Goal: Task Accomplishment & Management: Manage account settings

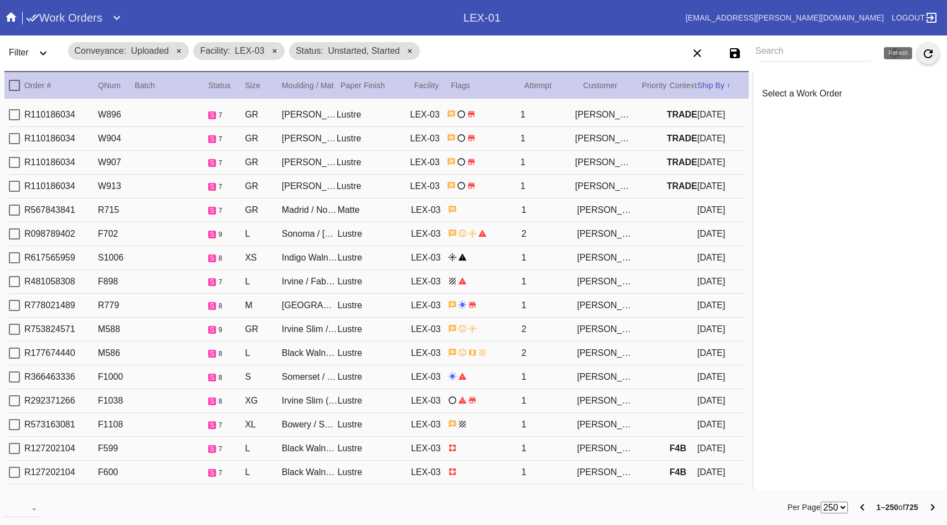
click at [938, 55] on button "Refresh" at bounding box center [928, 53] width 22 height 22
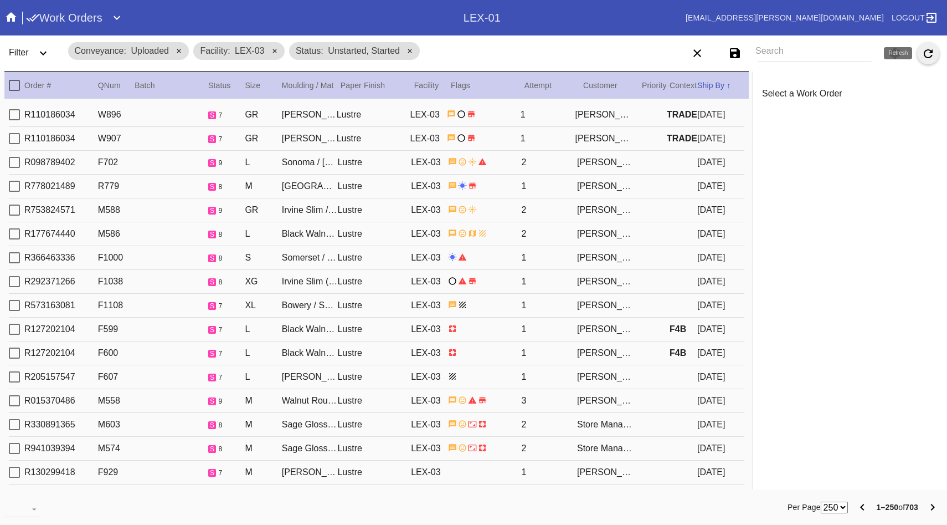
click at [937, 55] on button "Refresh" at bounding box center [928, 53] width 22 height 22
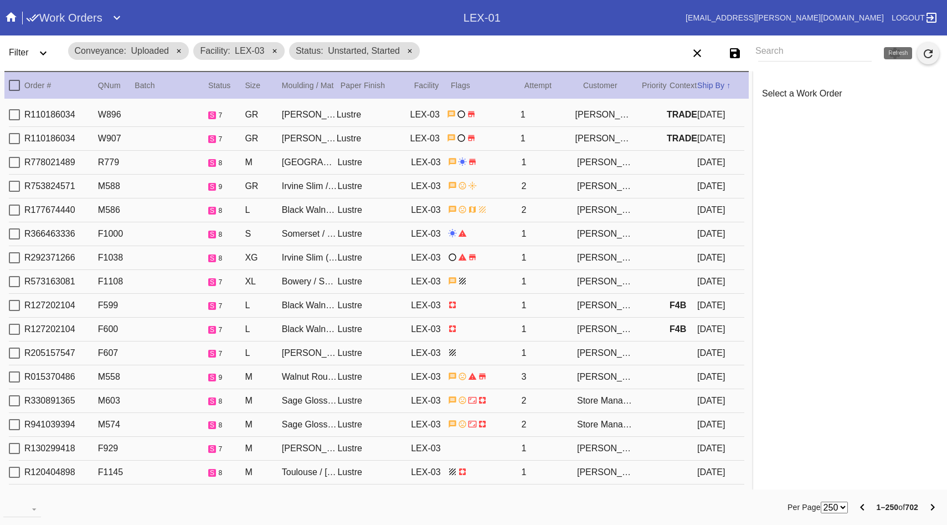
click at [927, 53] on icon "Refresh" at bounding box center [928, 53] width 13 height 13
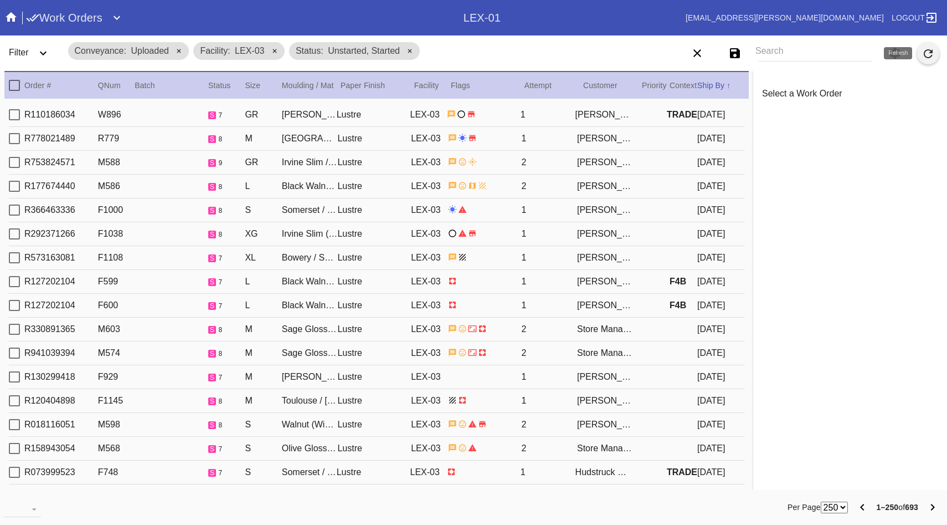
click at [919, 59] on button "Refresh" at bounding box center [928, 53] width 22 height 22
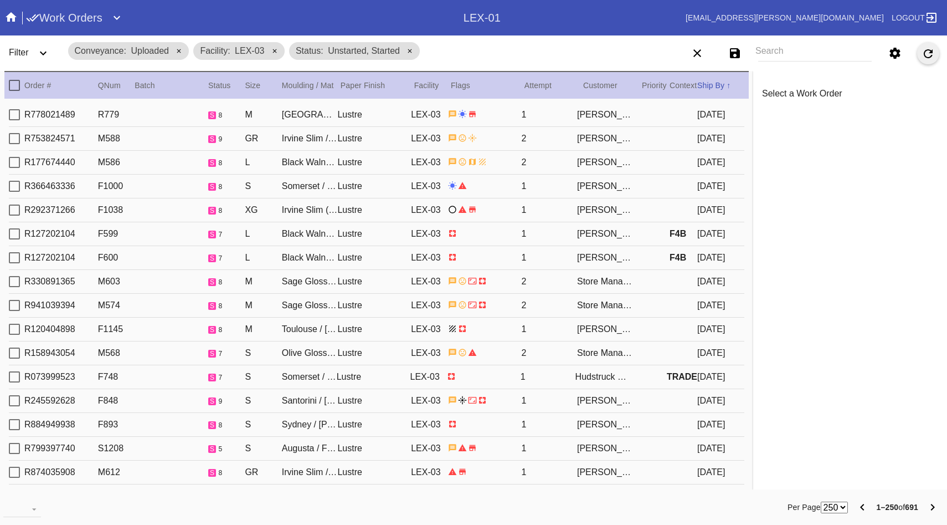
click at [932, 56] on icon "Refresh" at bounding box center [928, 53] width 13 height 13
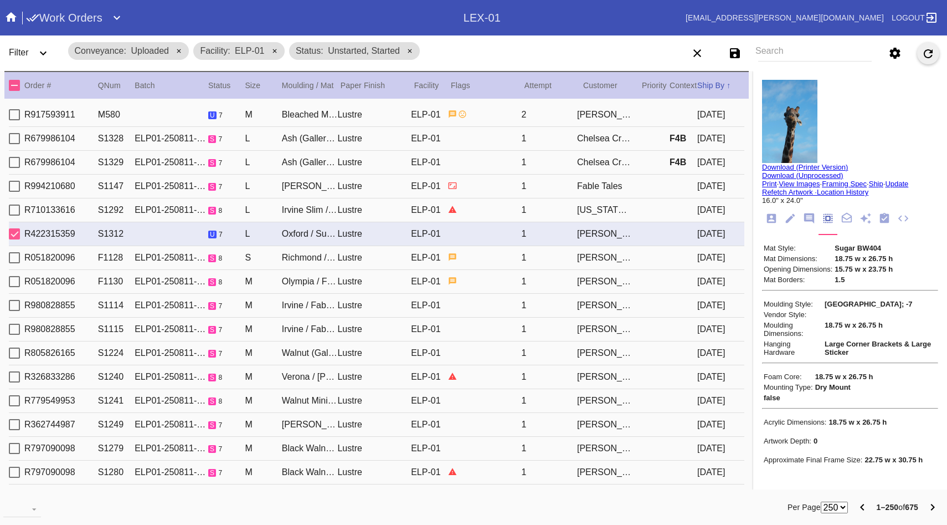
scroll to position [96, 0]
click at [927, 57] on icon "Refresh" at bounding box center [928, 53] width 9 height 9
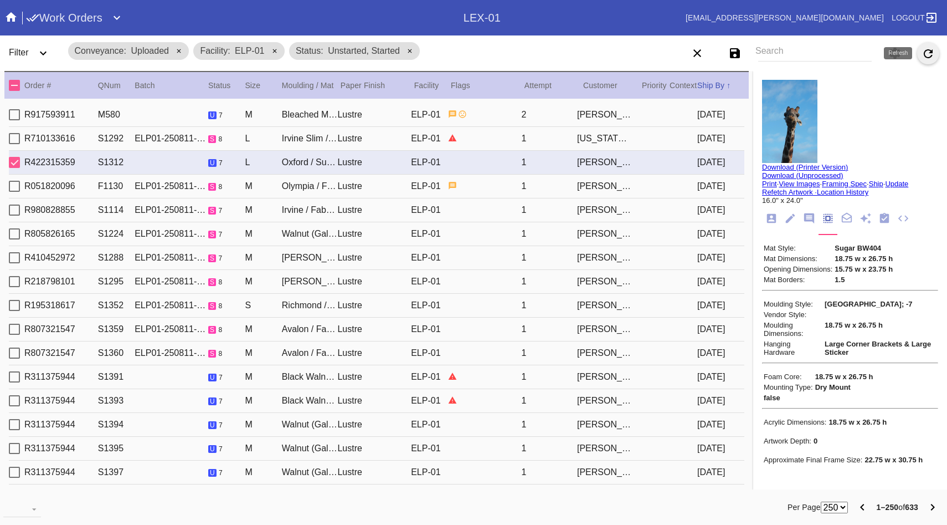
click at [930, 50] on icon "Refresh" at bounding box center [928, 53] width 9 height 9
click at [924, 58] on icon "Refresh" at bounding box center [928, 53] width 13 height 13
click at [933, 52] on icon "Refresh" at bounding box center [928, 53] width 13 height 13
click at [568, 116] on div "2" at bounding box center [549, 115] width 56 height 10
type textarea "***"
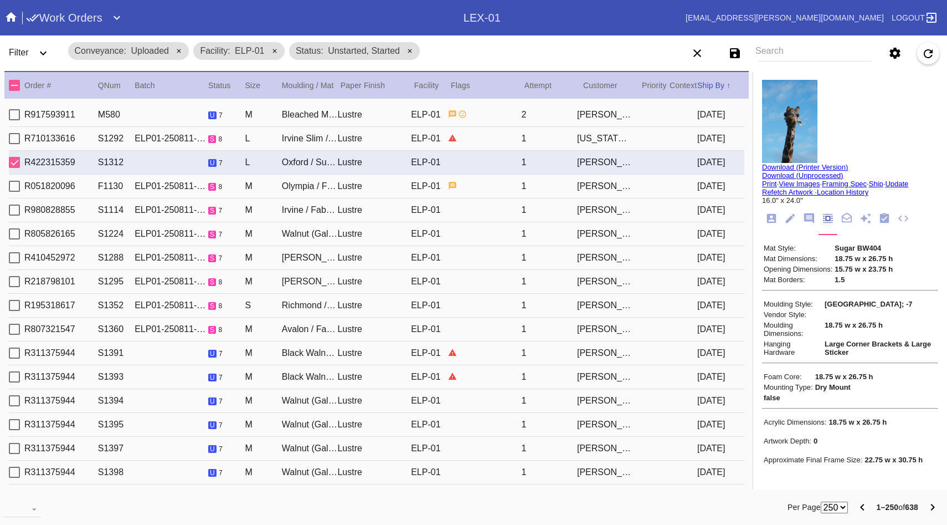
type input "3.0"
type input "11.75"
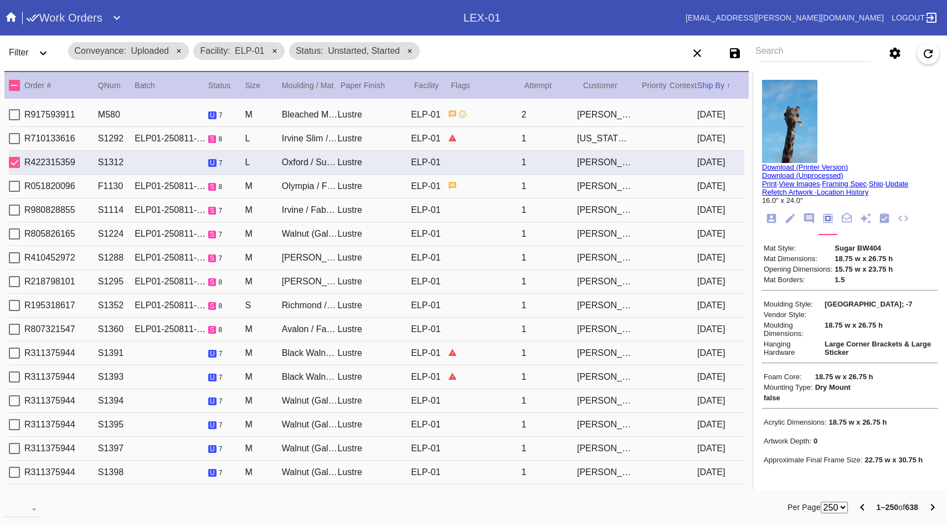
type input "7/8/2025"
type input "8/11/2025"
type input "8/10/2025"
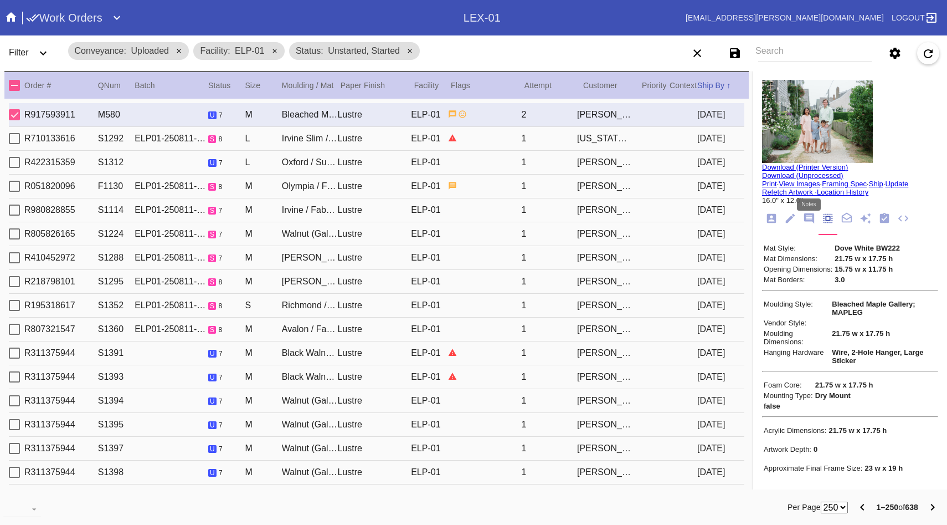
click at [813, 221] on icon "Notes" at bounding box center [809, 218] width 10 height 10
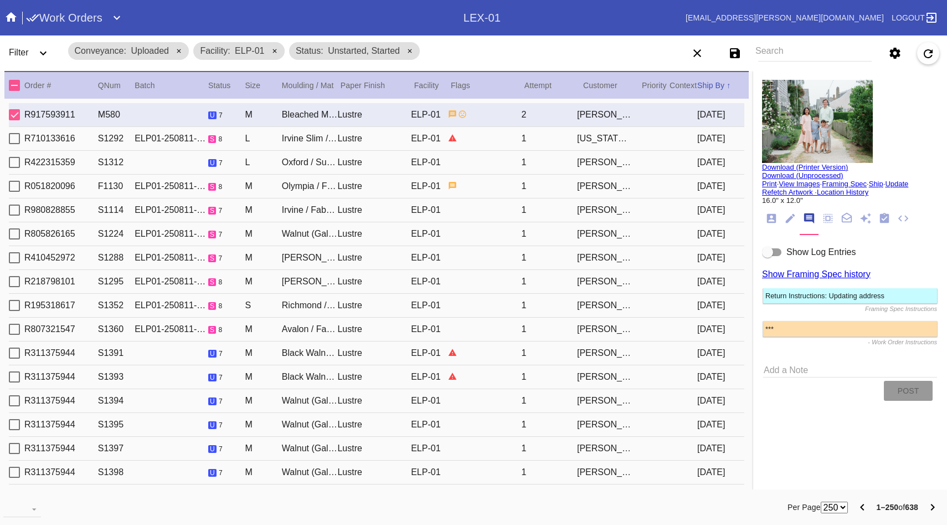
click at [807, 260] on div "Show Log Entries" at bounding box center [820, 252] width 69 height 16
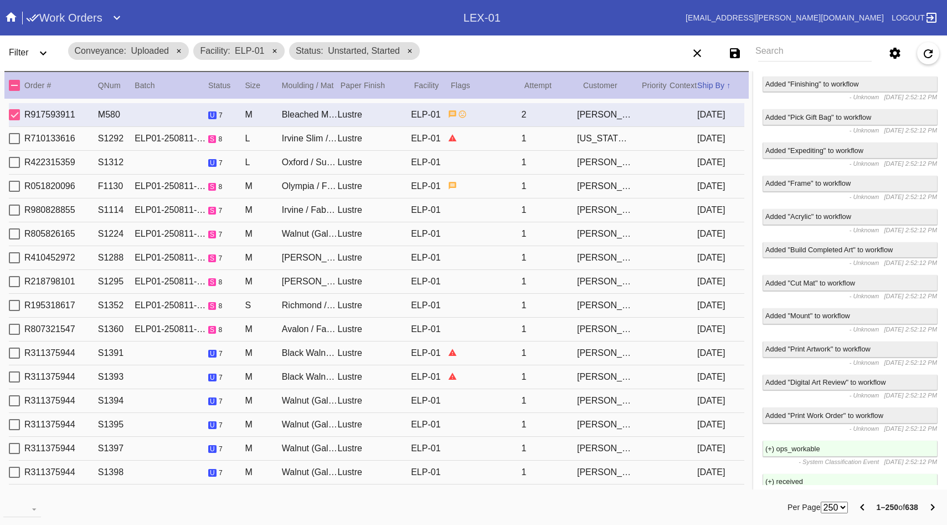
scroll to position [0, 0]
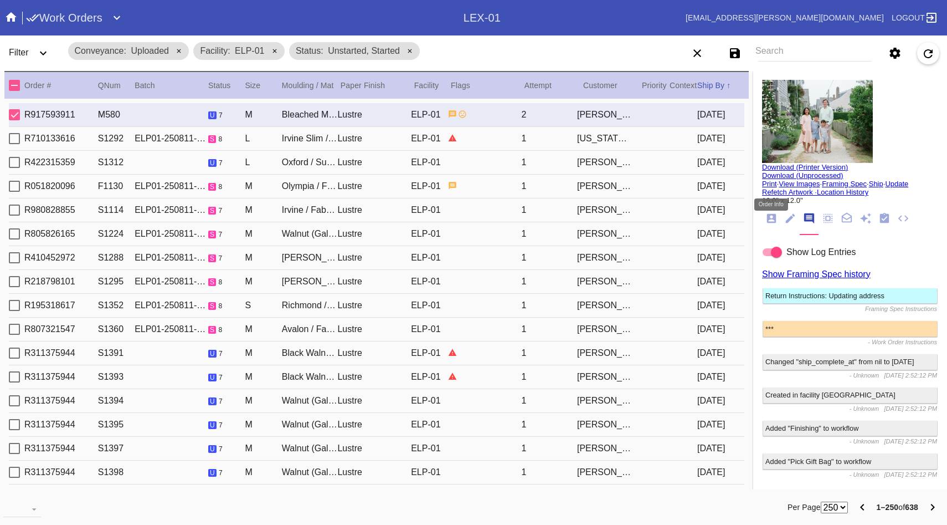
click at [767, 219] on icon "Order Info" at bounding box center [771, 218] width 9 height 9
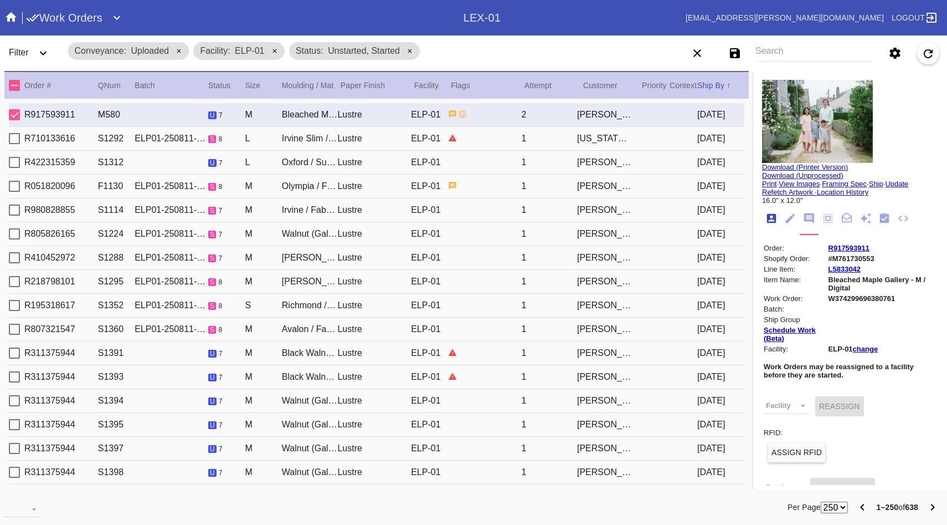
scroll to position [13, 0]
click at [927, 60] on icon "Refresh" at bounding box center [928, 53] width 13 height 13
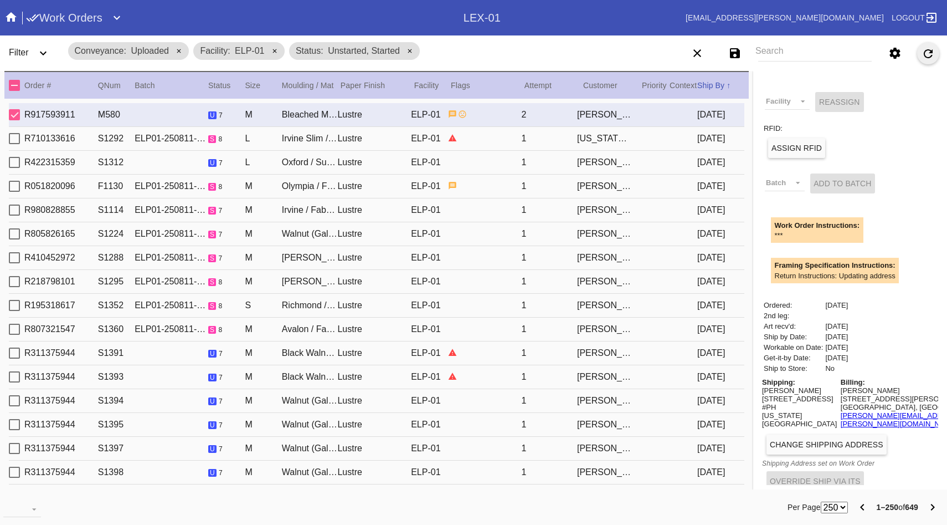
scroll to position [0, 0]
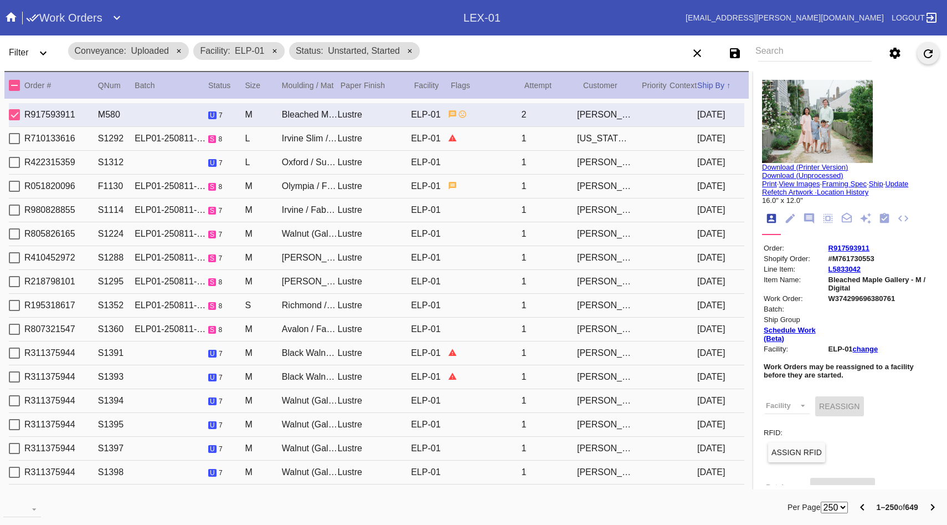
click at [36, 42] on div "Filter" at bounding box center [33, 53] width 58 height 31
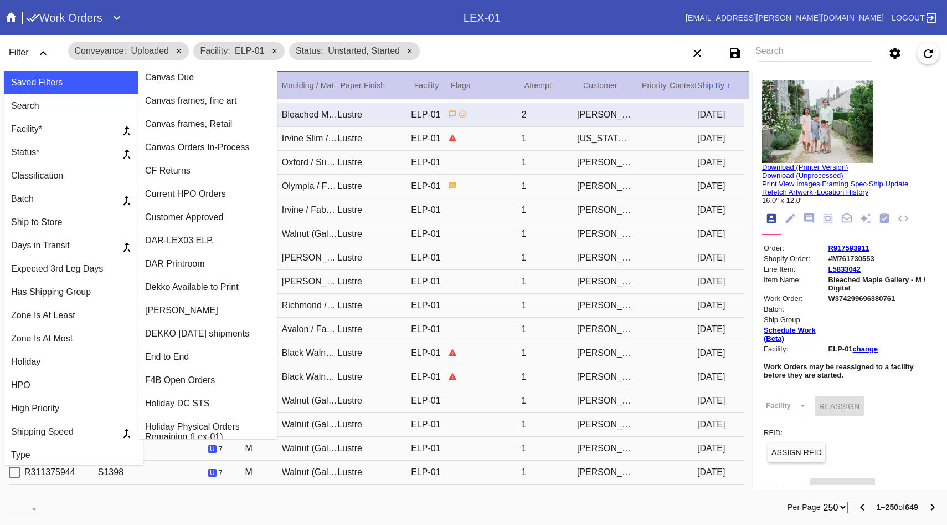
scroll to position [177, 0]
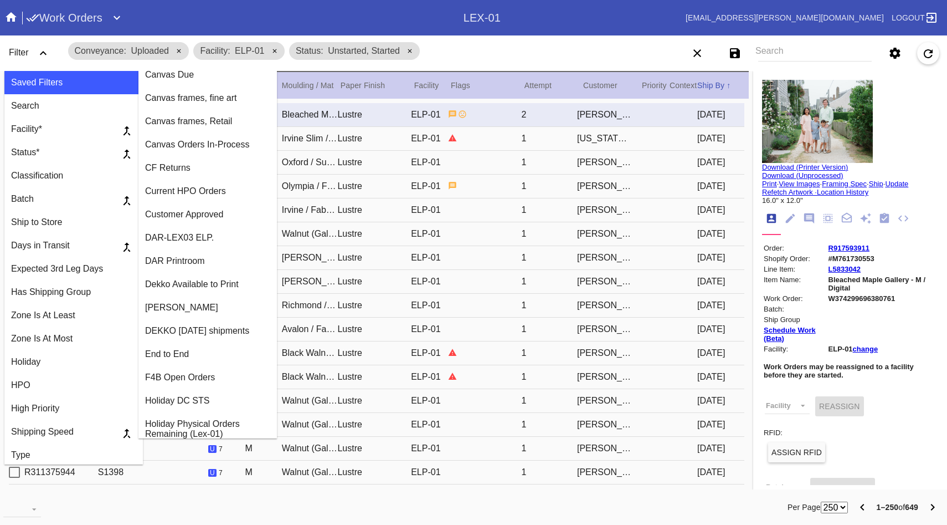
click at [188, 312] on div "[PERSON_NAME]" at bounding box center [207, 307] width 125 height 10
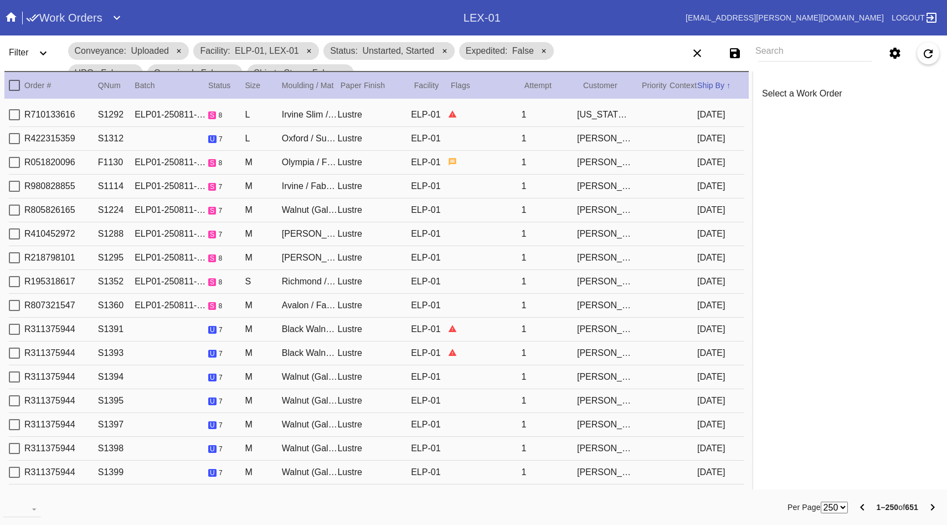
click at [547, 142] on div "1" at bounding box center [549, 138] width 56 height 10
type input "1.5"
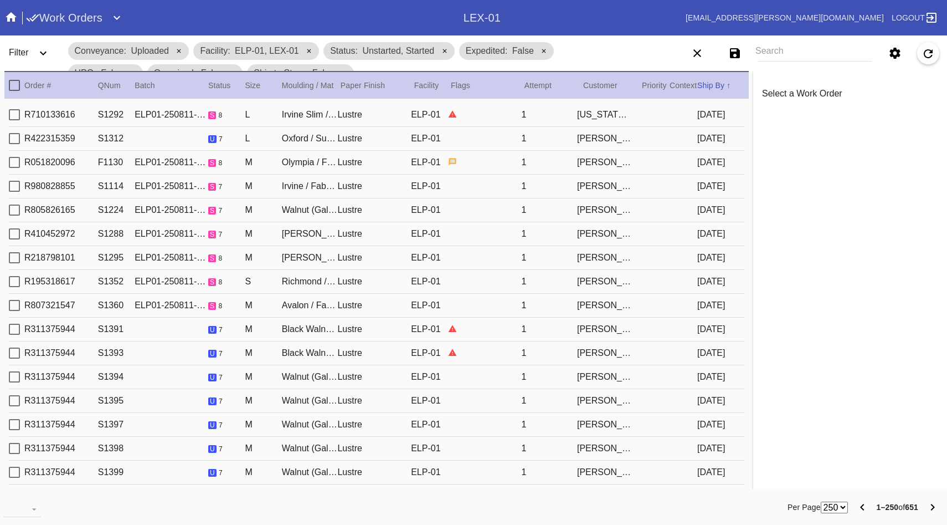
type input "0.1875"
type input "15.75"
type input "23.75"
type input "8/7/2025"
type input "8/9/2025"
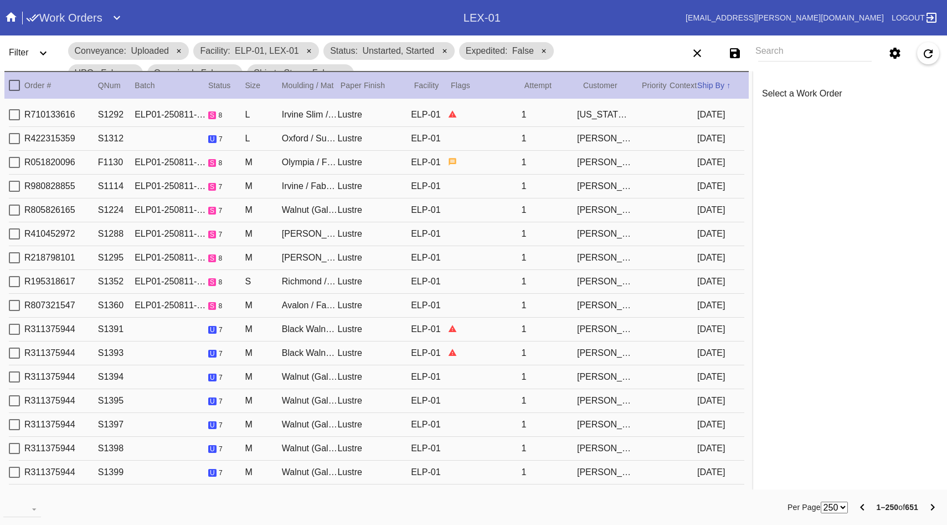
type input "8/11/2025"
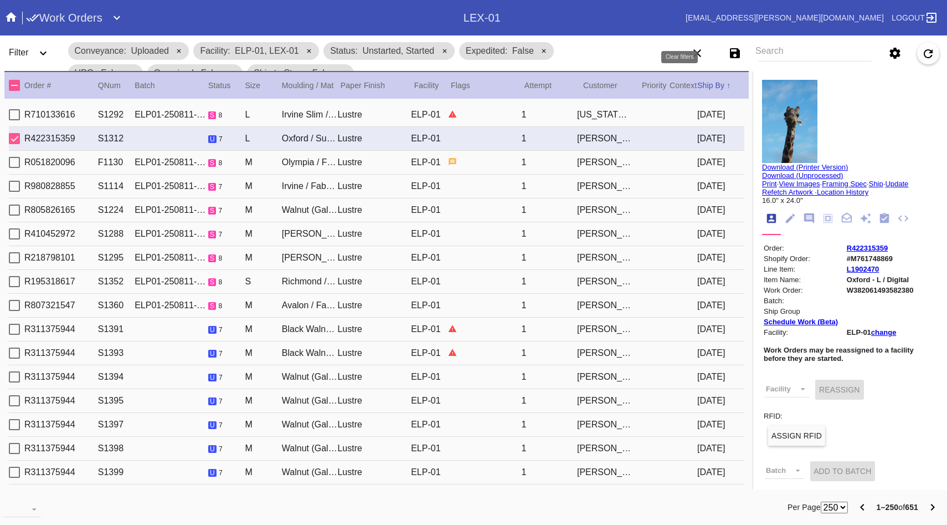
click at [704, 50] on icon "Clear filters" at bounding box center [697, 53] width 13 height 13
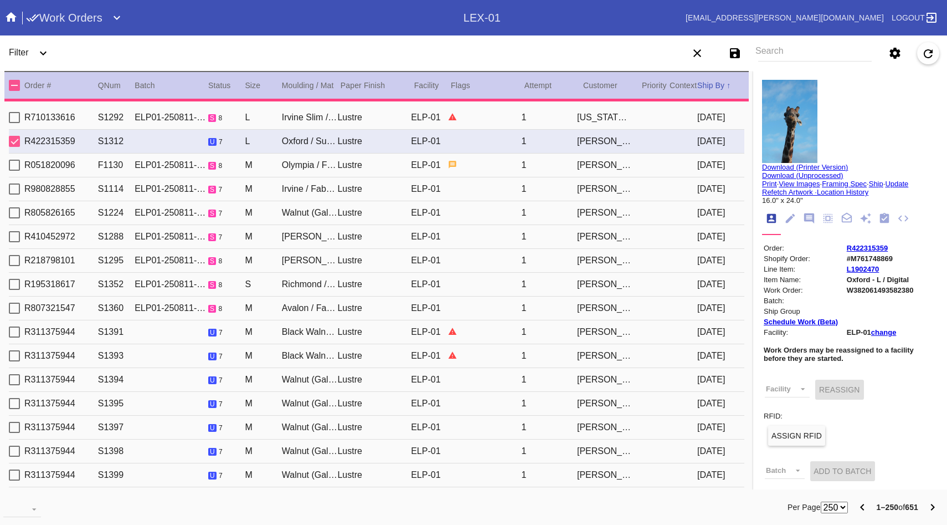
click at [29, 57] on div "Filter" at bounding box center [33, 53] width 58 height 31
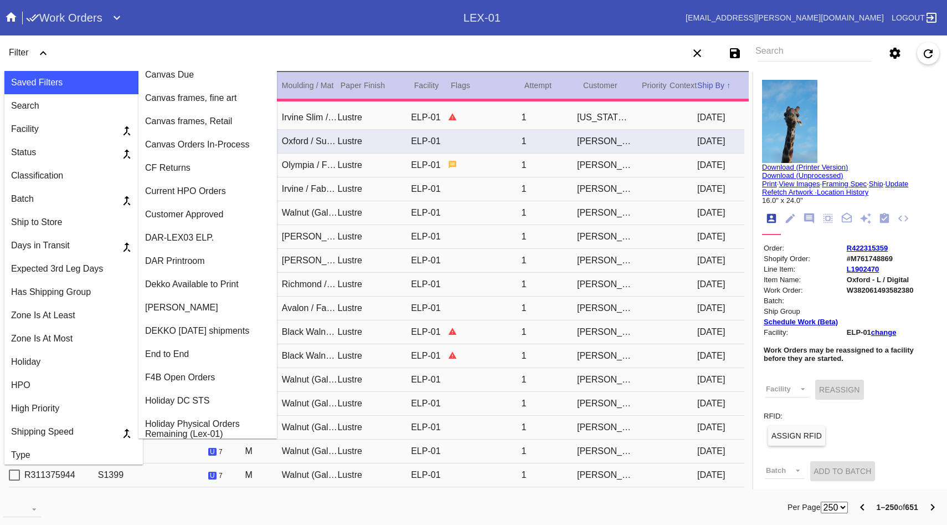
click at [189, 289] on div "Dekko Available to Print" at bounding box center [207, 284] width 125 height 10
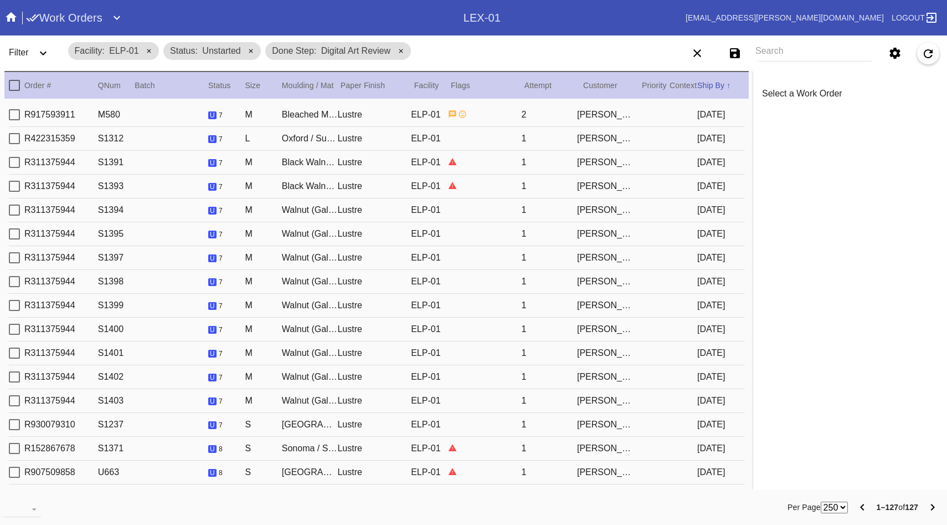
click at [585, 116] on div "Ben Steiner" at bounding box center [605, 115] width 56 height 10
type textarea "***"
type input "3.0"
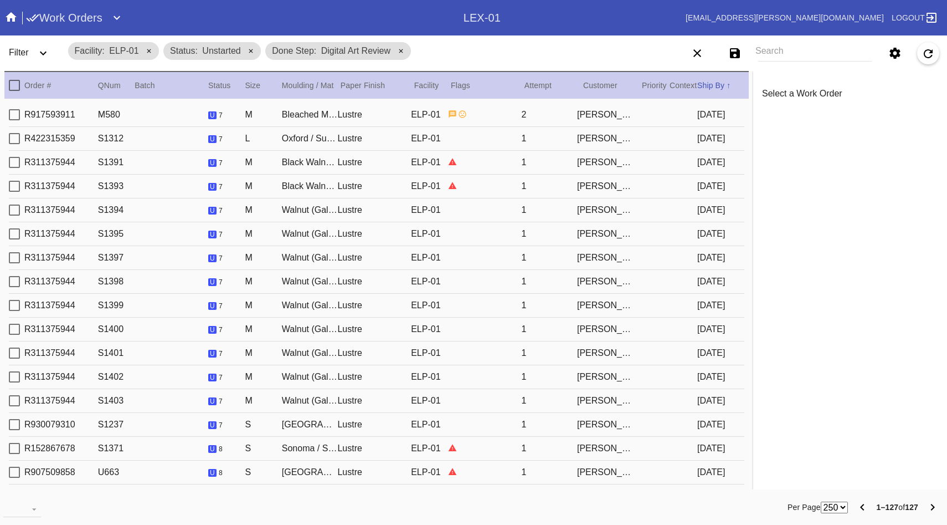
type input "3.0"
type input "0.1875"
type input "15.75"
type input "11.75"
type input "7/8/2025"
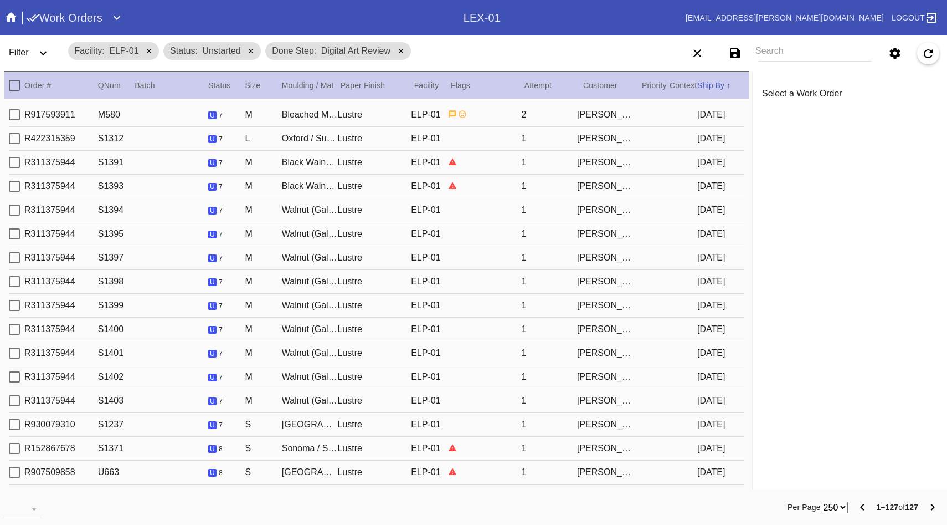
type input "8/11/2025"
type input "8/10/2025"
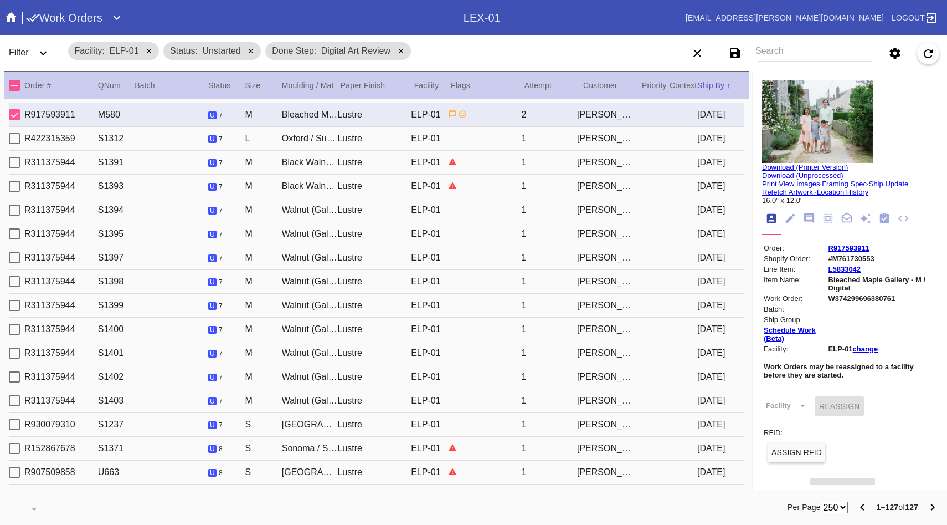
click at [806, 223] on icon "Notes" at bounding box center [809, 218] width 10 height 10
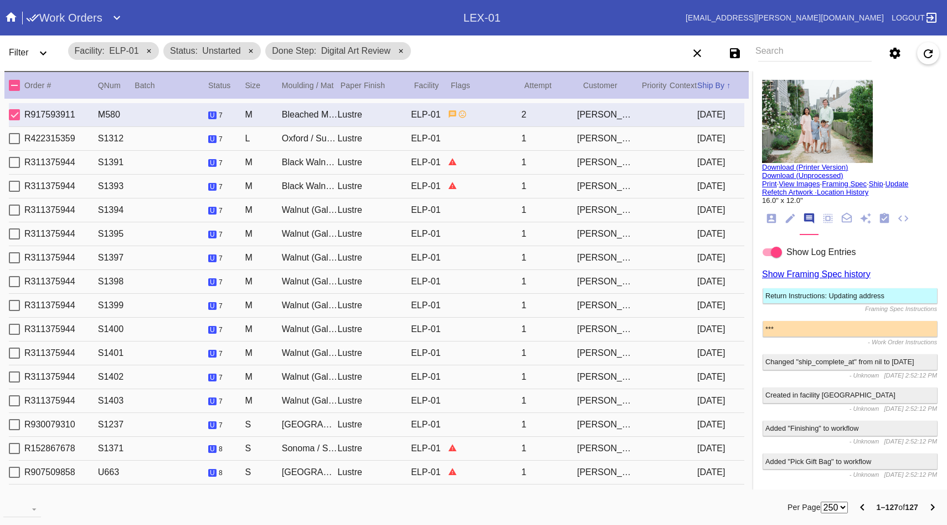
click at [769, 220] on icon "Order Info" at bounding box center [771, 218] width 9 height 9
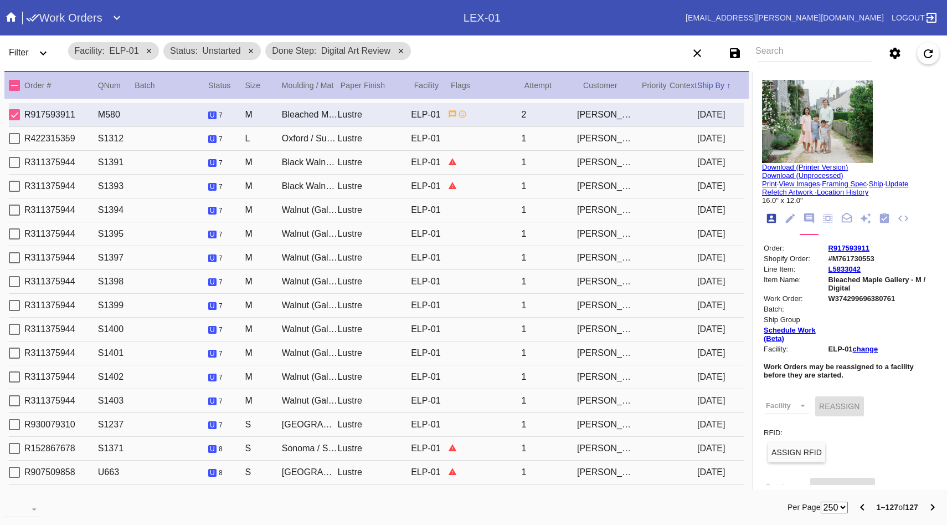
scroll to position [13, 0]
click at [873, 353] on link "change" at bounding box center [865, 349] width 25 height 8
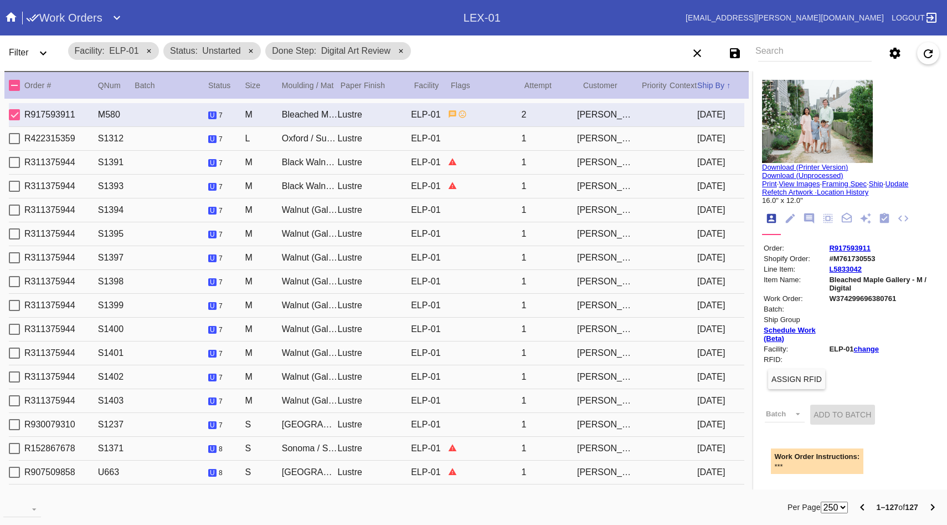
click at [860, 353] on link "change" at bounding box center [866, 349] width 25 height 8
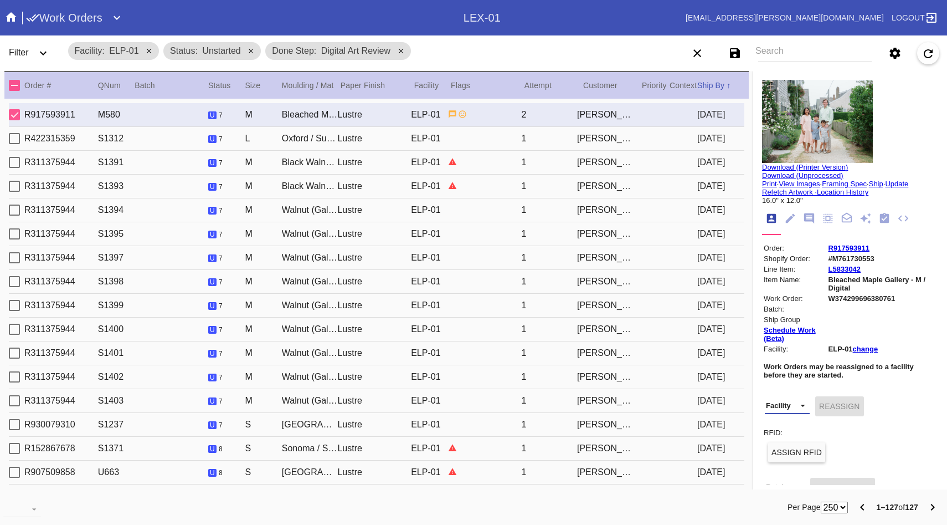
click at [780, 414] on md-select "Facility LEX-02 (inactive) LEX-02_ART (inactive) DCA-01 (inactive) DFW-RTL-HILL…" at bounding box center [787, 405] width 45 height 17
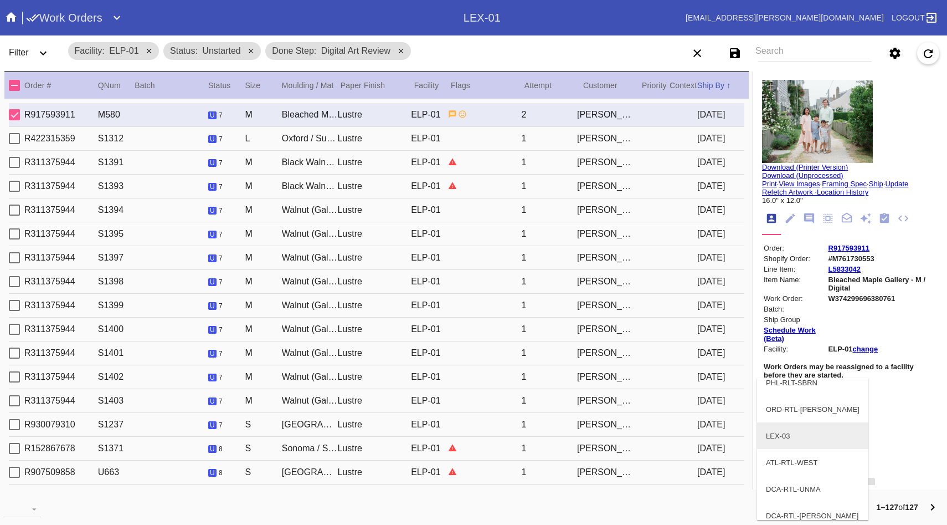
click at [778, 431] on div "LEX-03" at bounding box center [778, 435] width 24 height 8
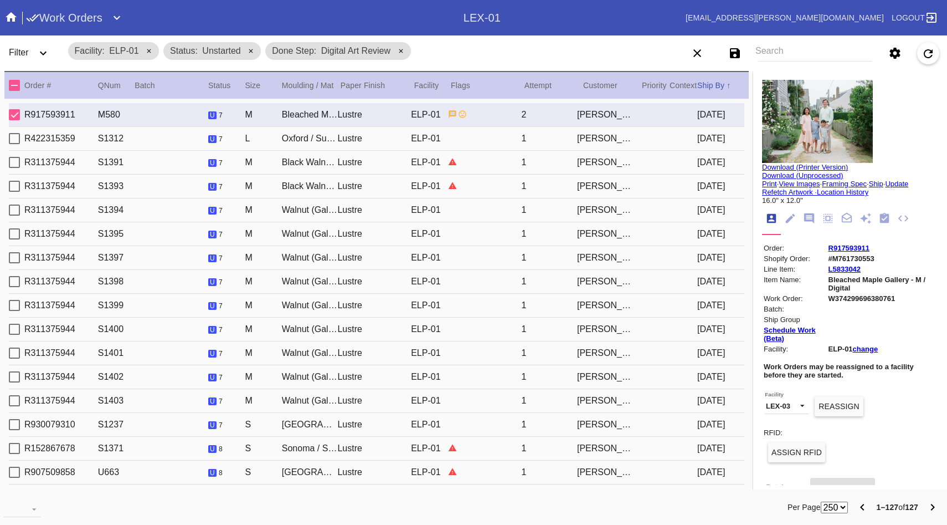
click at [851, 408] on button "Reassign" at bounding box center [839, 406] width 49 height 20
click at [923, 58] on icon "Refresh" at bounding box center [928, 53] width 13 height 13
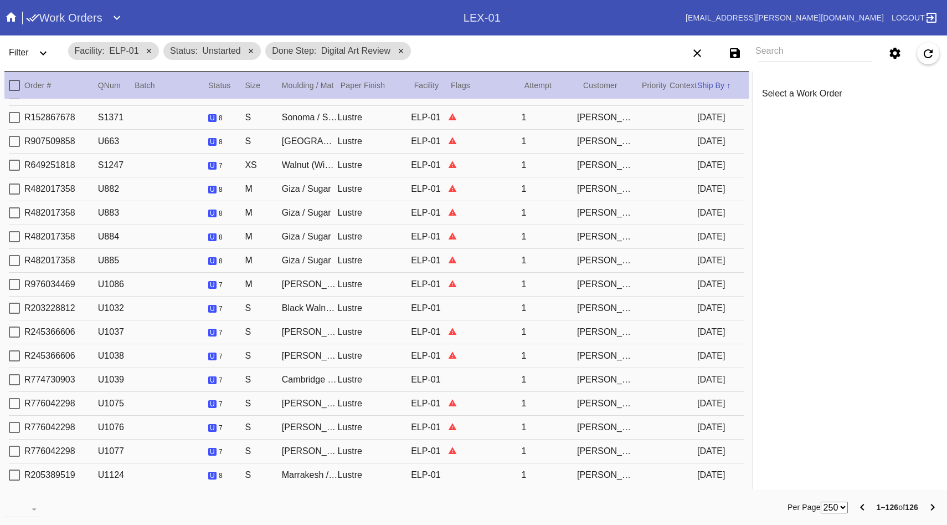
scroll to position [0, 0]
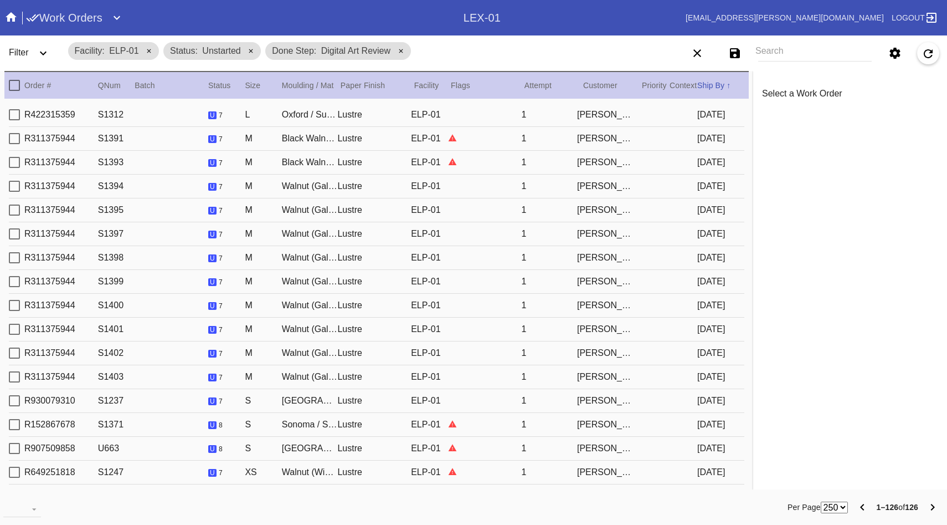
click at [20, 52] on span "Filter" at bounding box center [19, 52] width 20 height 9
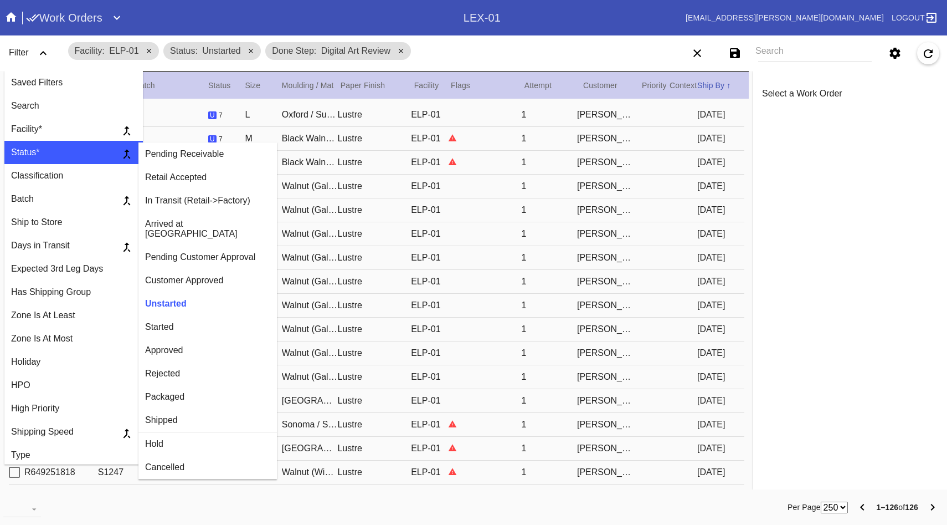
click at [166, 323] on div "Started" at bounding box center [207, 327] width 125 height 10
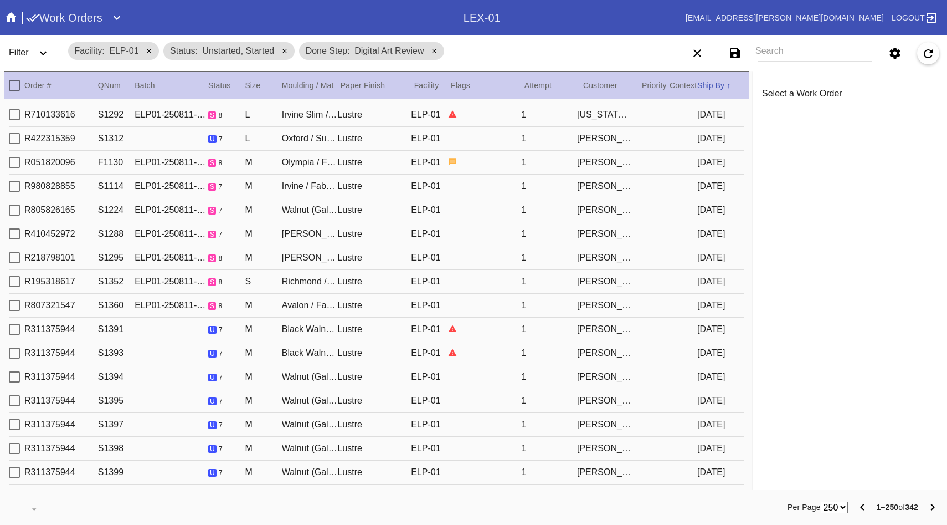
click at [435, 52] on icon at bounding box center [434, 51] width 4 height 4
